Goal: Information Seeking & Learning: Learn about a topic

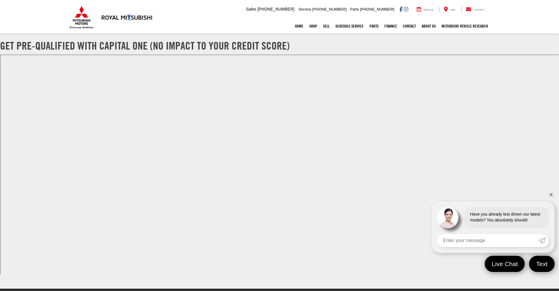
click at [130, 18] on h3 "Royal Mitsubishi" at bounding box center [126, 17] width 51 height 6
click at [77, 17] on img at bounding box center [81, 17] width 26 height 23
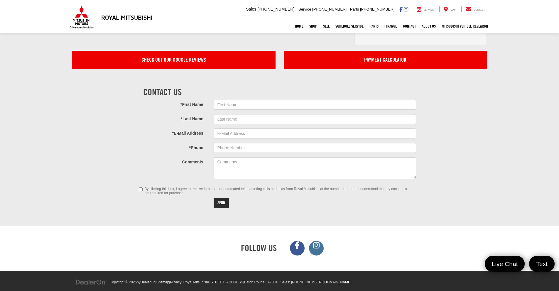
scroll to position [1582, 0]
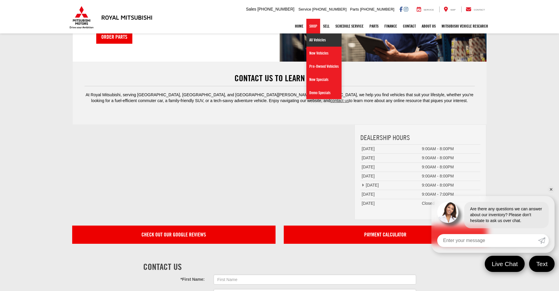
click at [315, 41] on link "All Vehicles" at bounding box center [323, 39] width 35 height 13
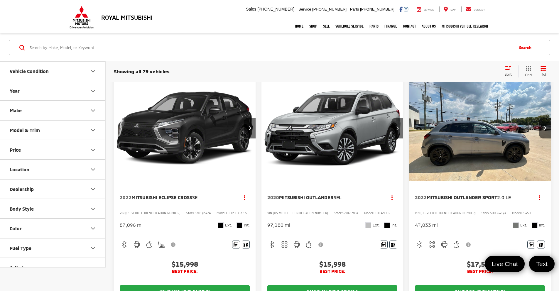
scroll to position [86, 0]
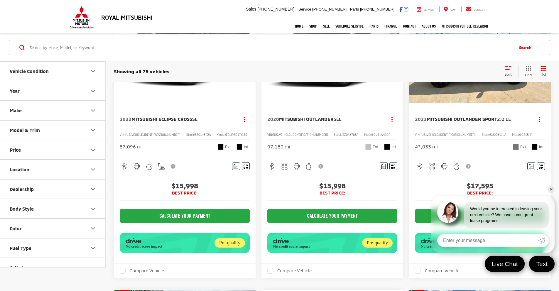
click at [120, 204] on capital-one-entry-button at bounding box center [120, 204] width 0 height 0
click at [553, 192] on link "✕" at bounding box center [550, 189] width 7 height 7
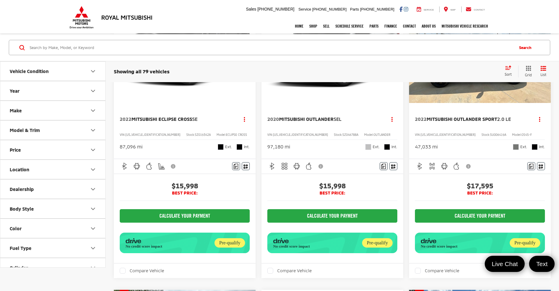
click at [279, 116] on span "Mitsubishi Outlander" at bounding box center [306, 119] width 55 height 6
